Goal: Navigation & Orientation: Find specific page/section

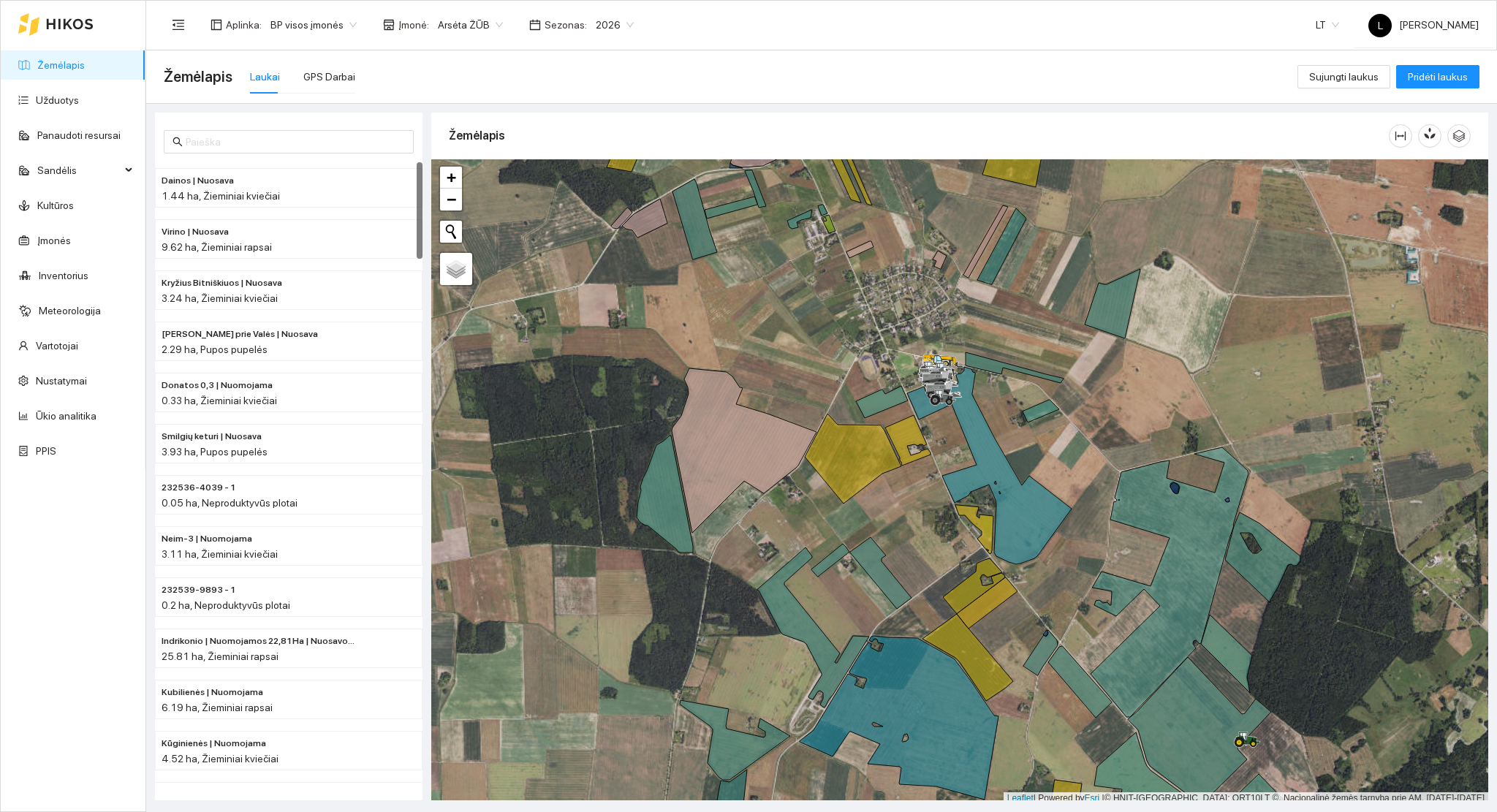
scroll to position [4, 0]
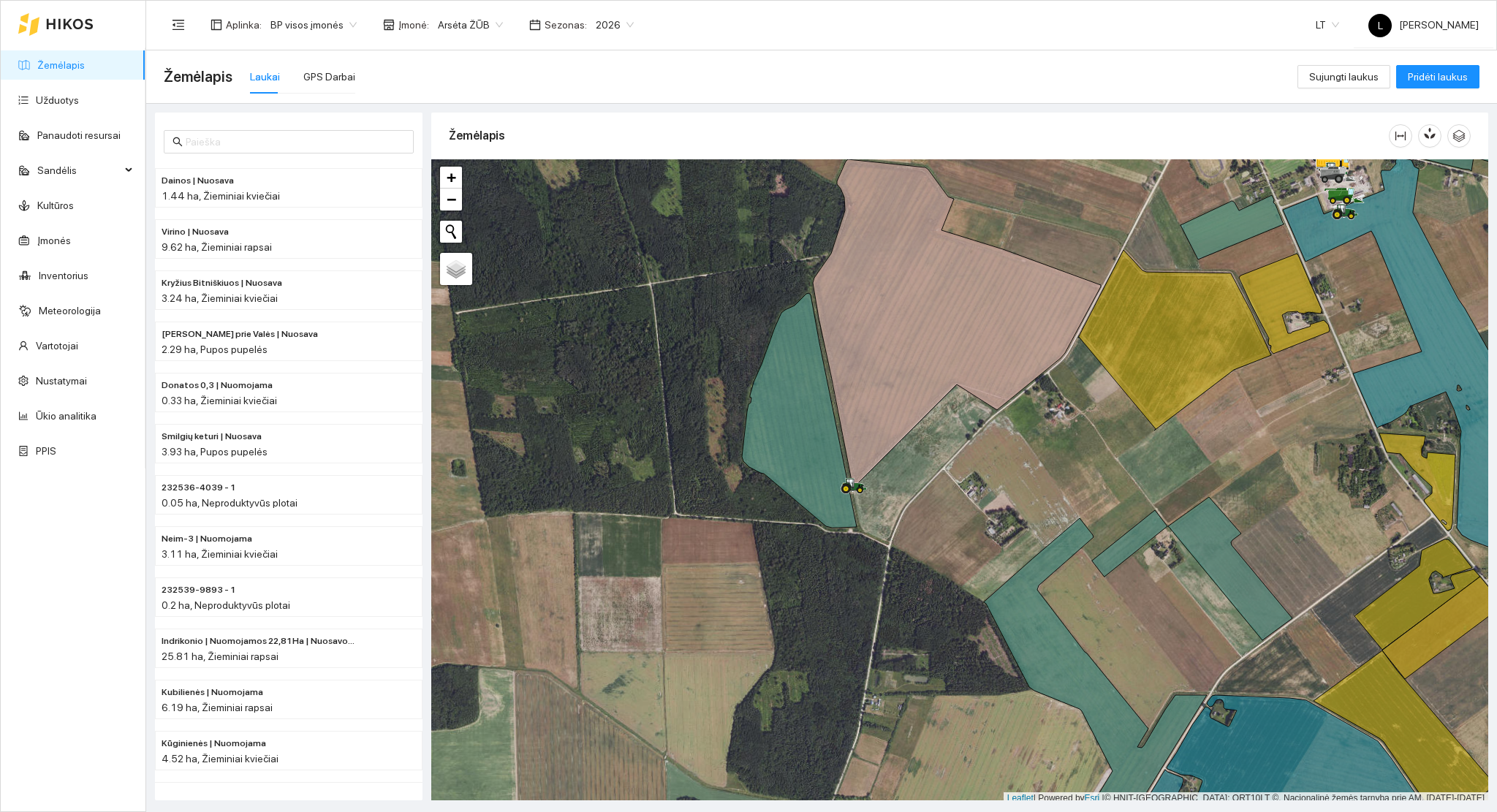
scroll to position [4, 0]
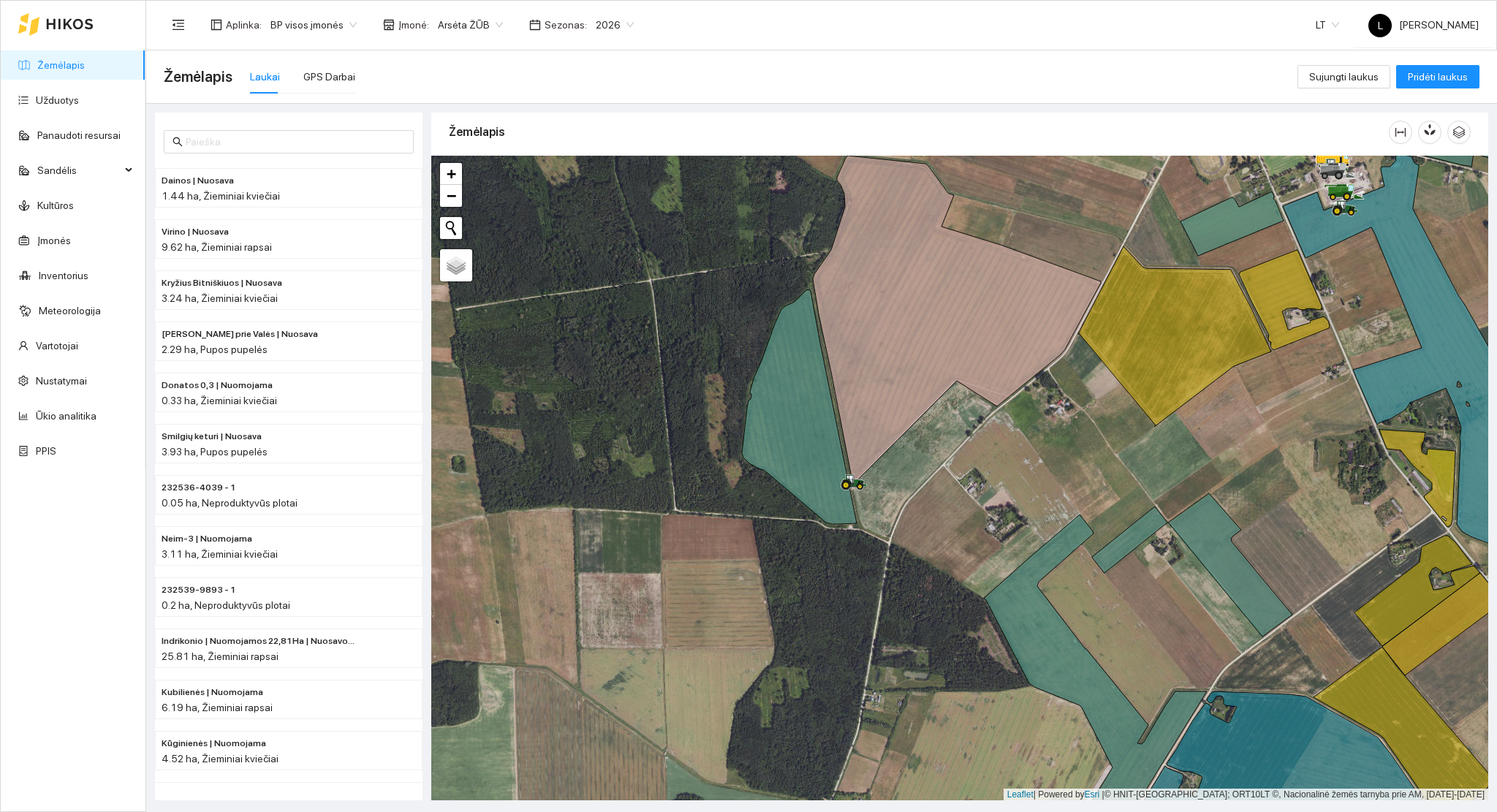
drag, startPoint x: 965, startPoint y: 469, endPoint x: 859, endPoint y: 425, distance: 114.8
click at [863, 424] on div at bounding box center [960, 478] width 1057 height 646
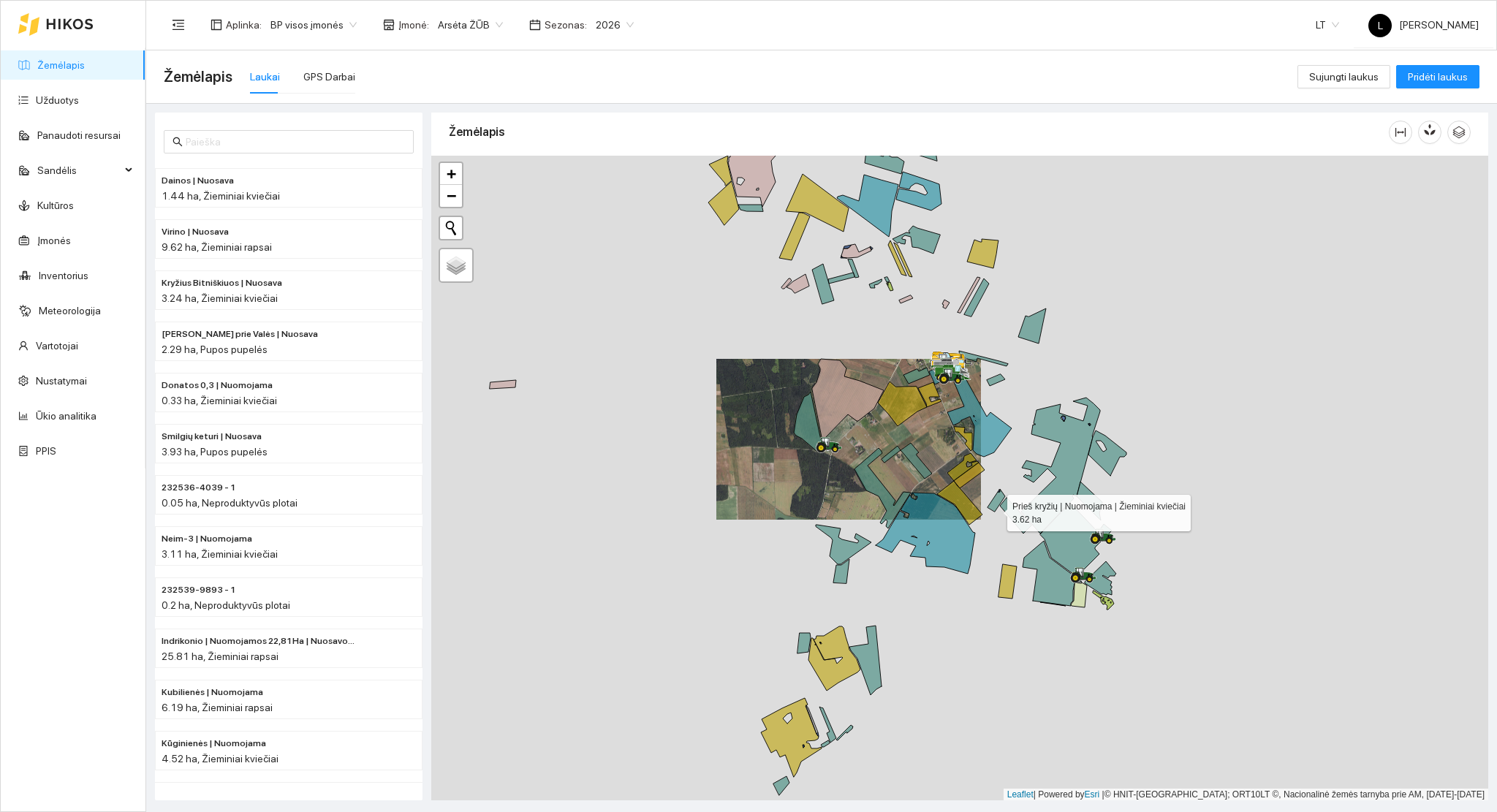
drag, startPoint x: 987, startPoint y: 493, endPoint x: 944, endPoint y: 426, distance: 79.6
click at [987, 488] on icon at bounding box center [996, 499] width 17 height 23
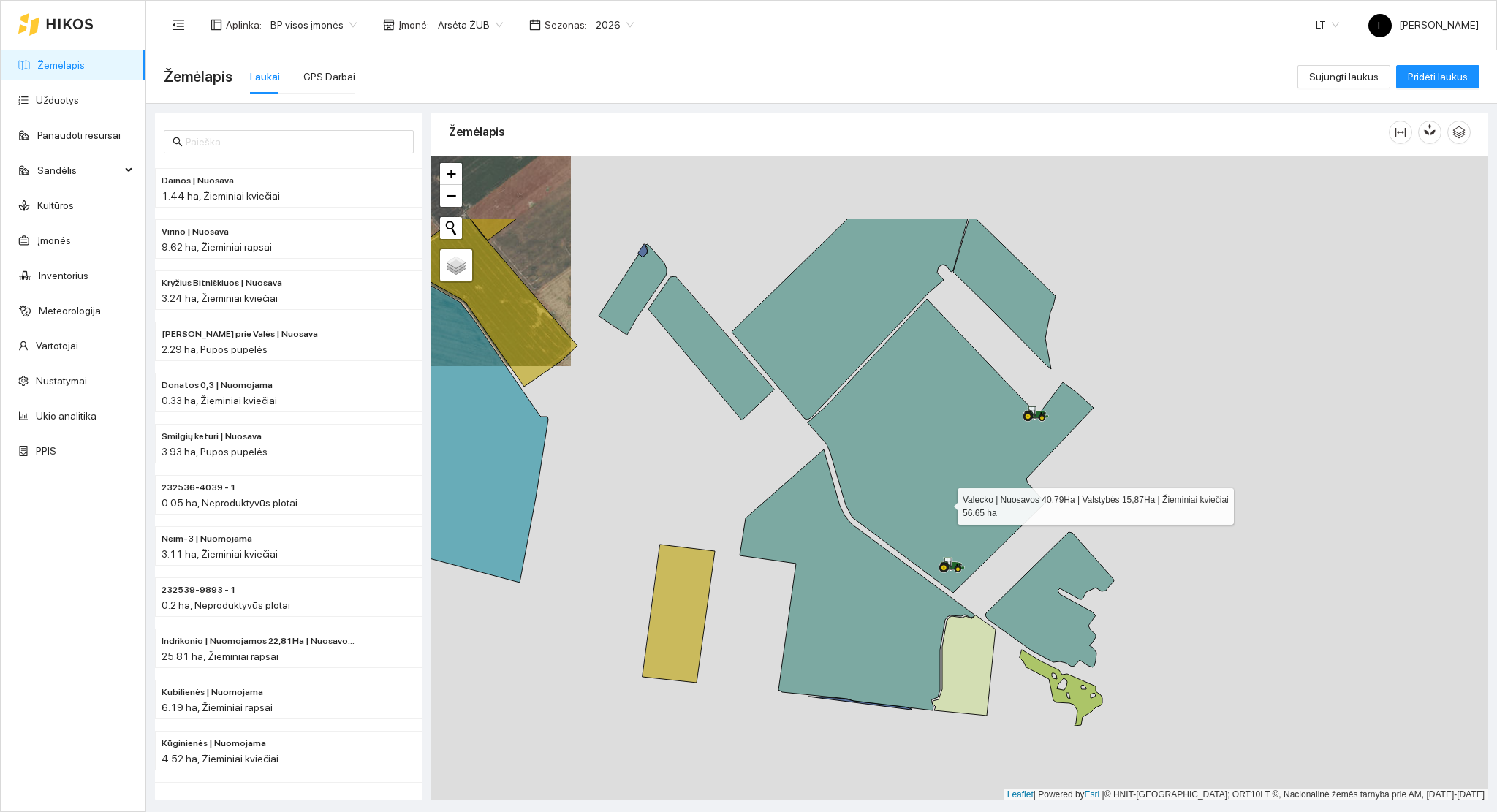
drag, startPoint x: 867, startPoint y: 352, endPoint x: 942, endPoint y: 497, distance: 163.2
click at [937, 488] on icon at bounding box center [951, 445] width 286 height 294
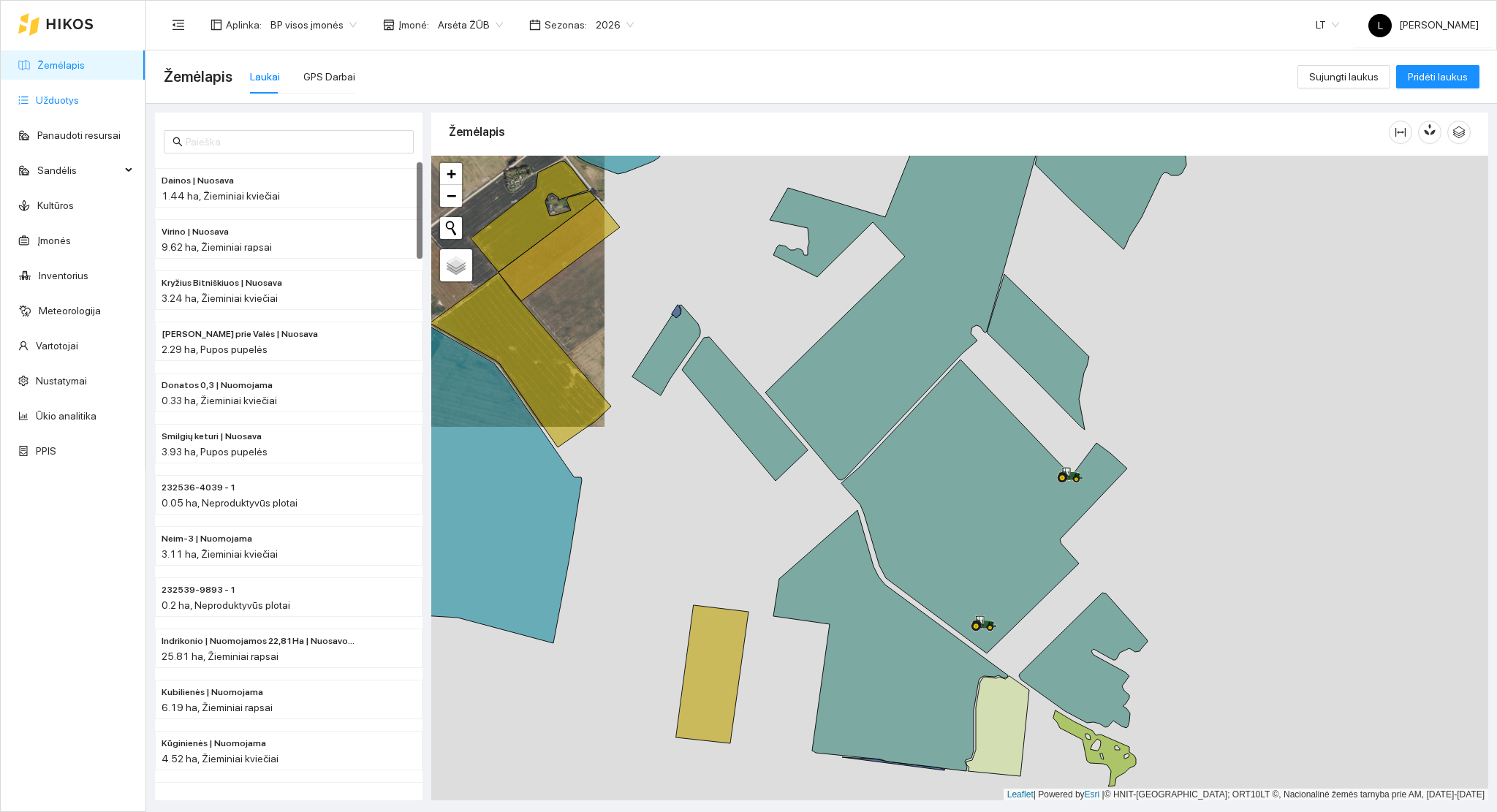
click at [79, 95] on link "Užduotys" at bounding box center [57, 100] width 43 height 12
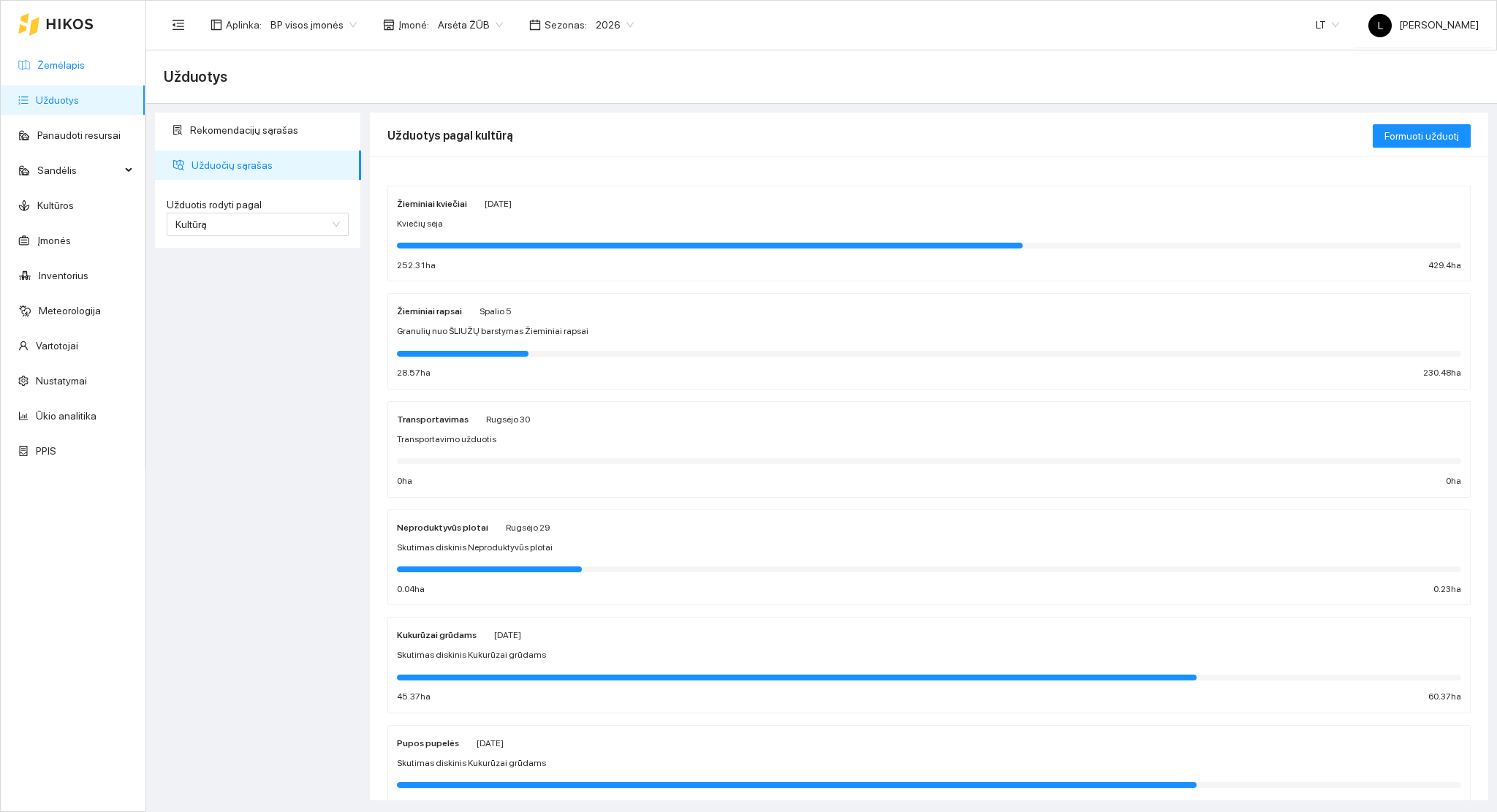
click at [76, 59] on link "Žemėlapis" at bounding box center [61, 65] width 48 height 12
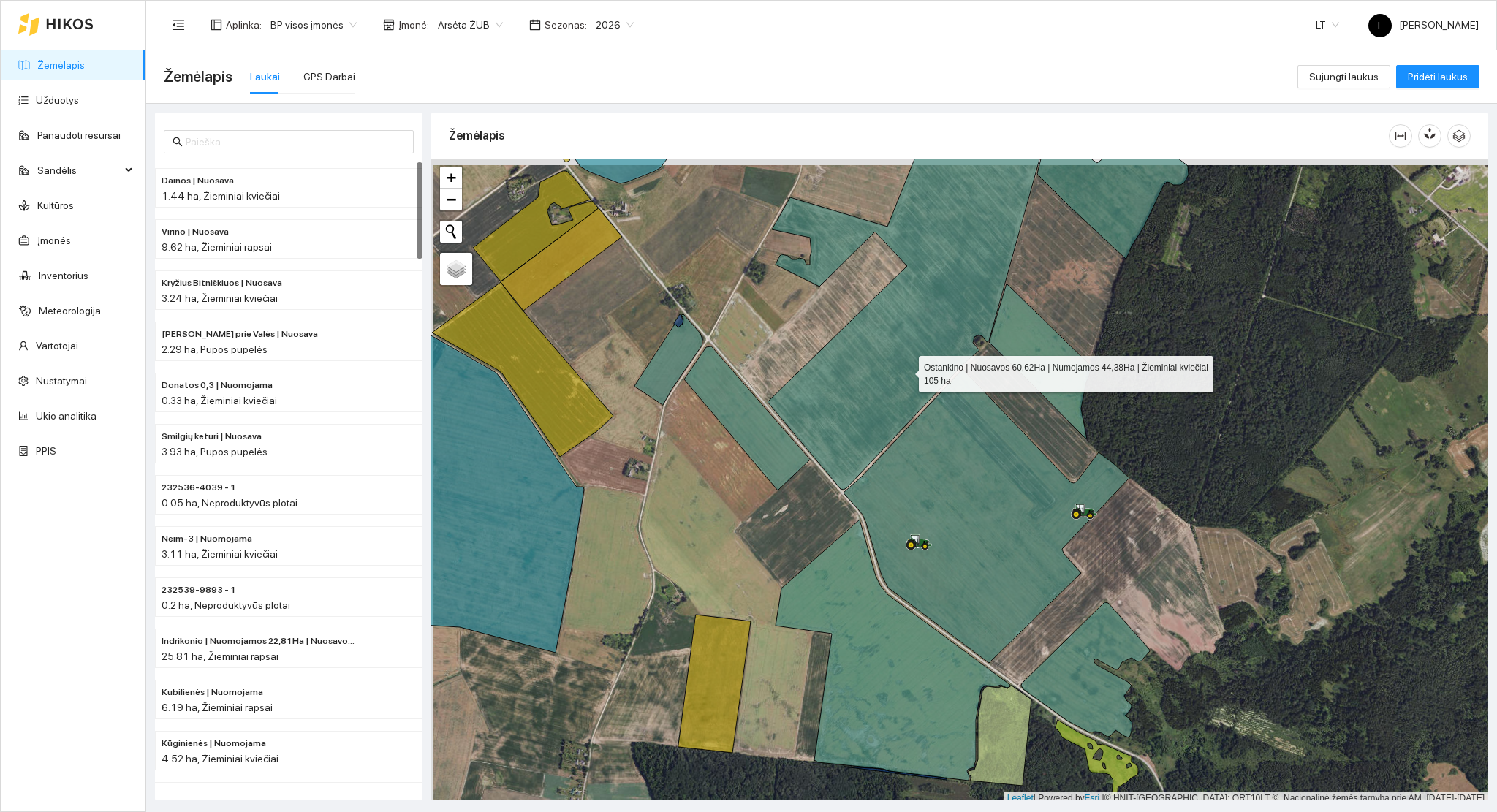
scroll to position [4, 0]
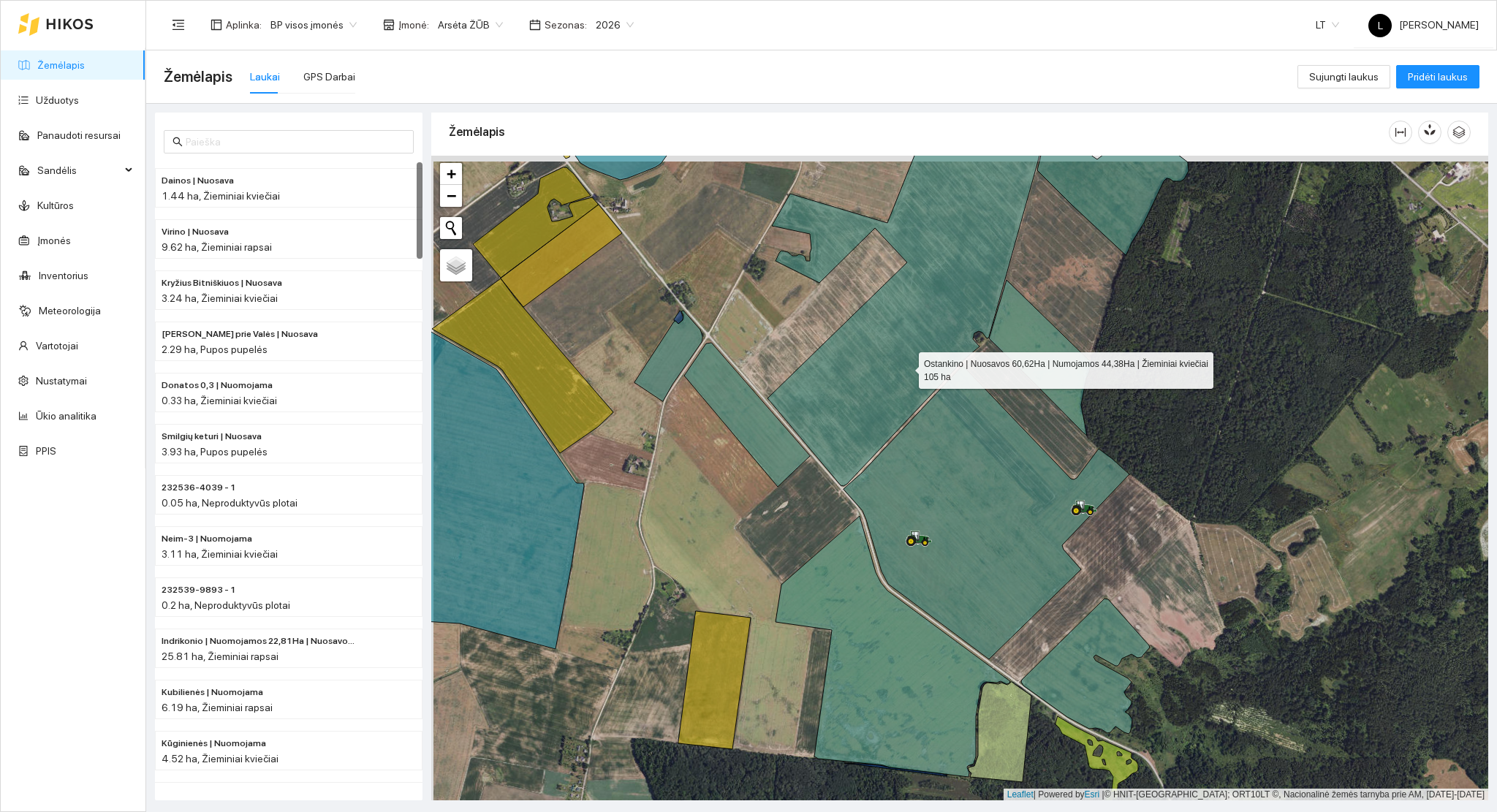
drag, startPoint x: 904, startPoint y: 361, endPoint x: 925, endPoint y: 409, distance: 52.4
click at [925, 409] on icon at bounding box center [911, 291] width 287 height 391
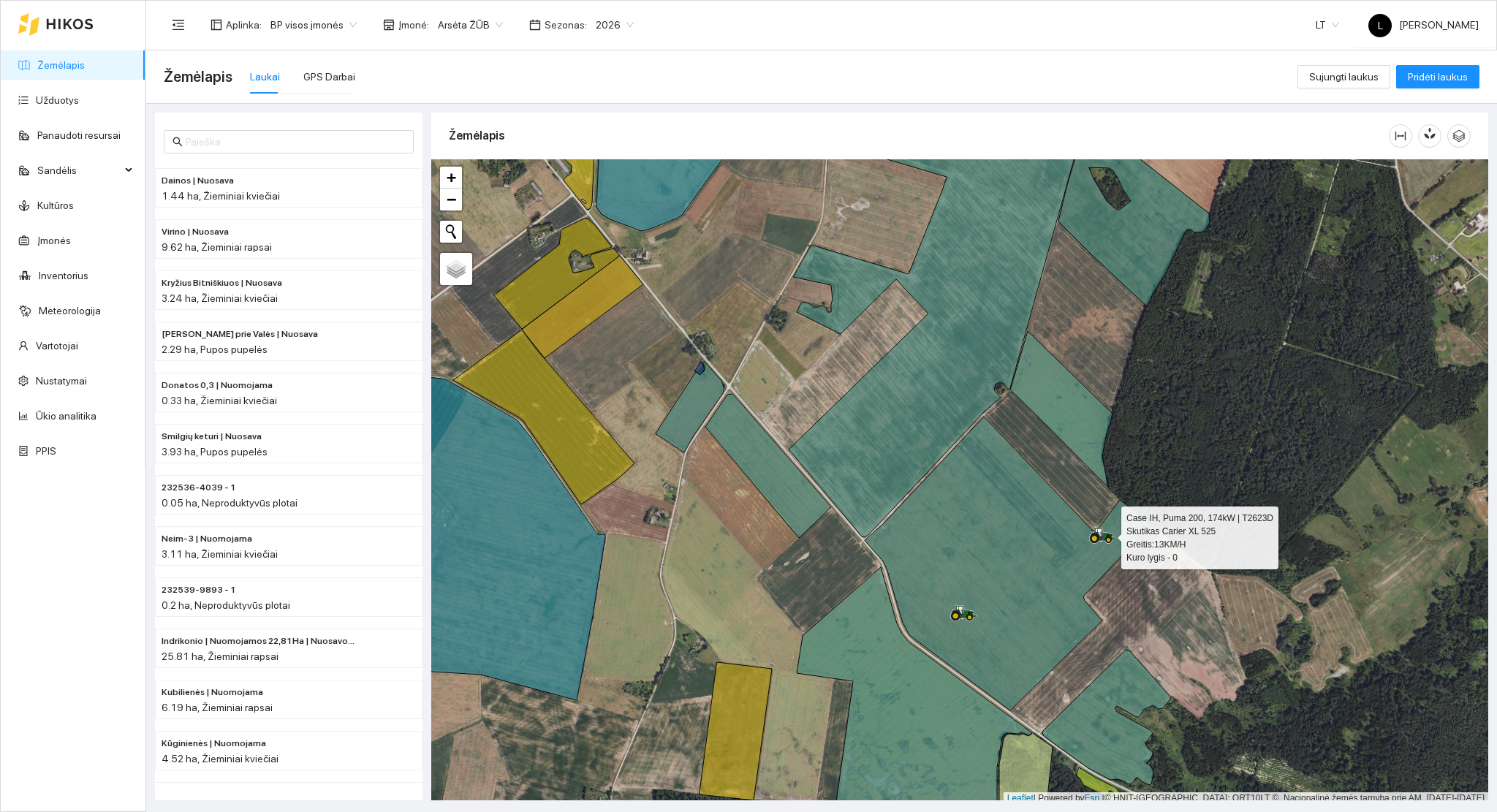
scroll to position [4, 0]
